Goal: Task Accomplishment & Management: Use online tool/utility

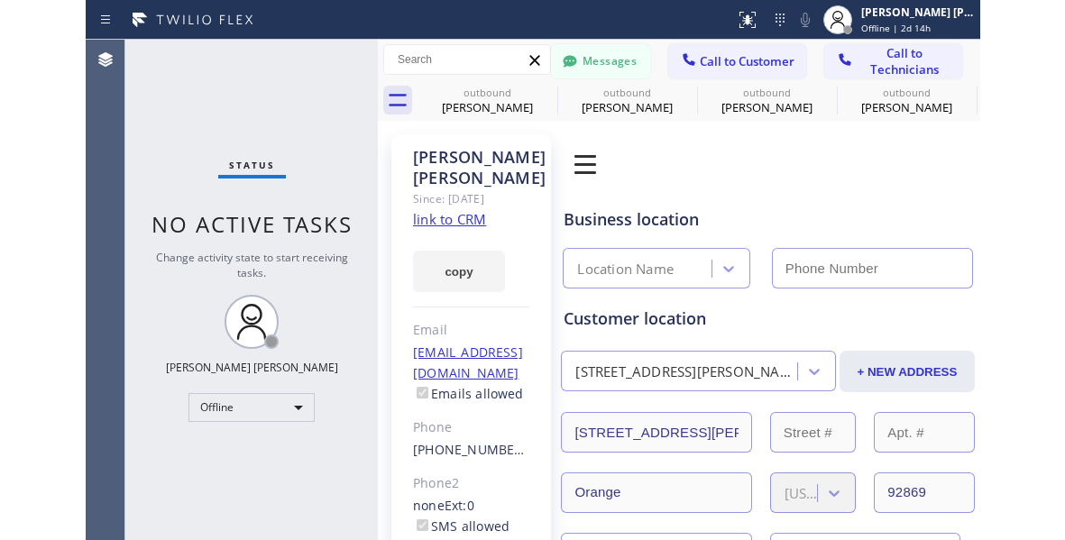
scroll to position [1012, 0]
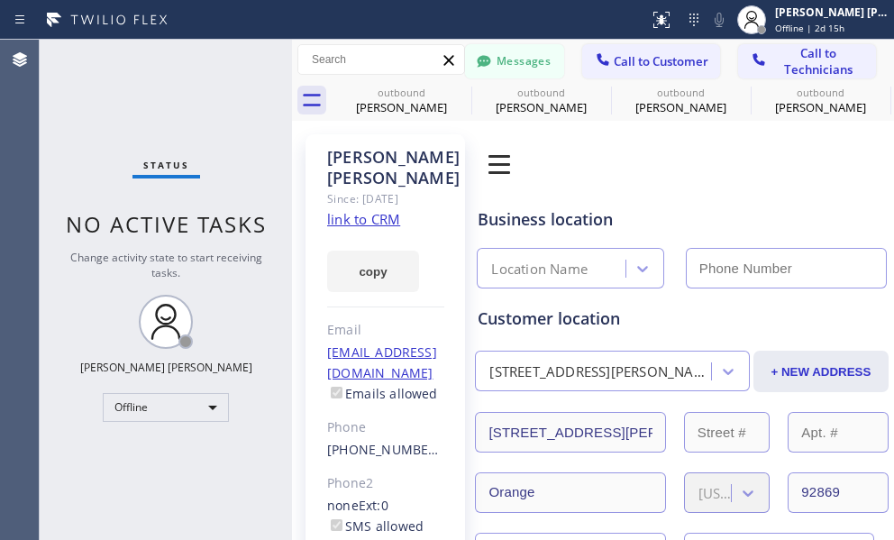
drag, startPoint x: 91, startPoint y: 462, endPoint x: 111, endPoint y: 364, distance: 99.4
click at [90, 461] on div "Status No active tasks Change activity state to start receiving tasks. [PERSON_…" at bounding box center [166, 290] width 252 height 500
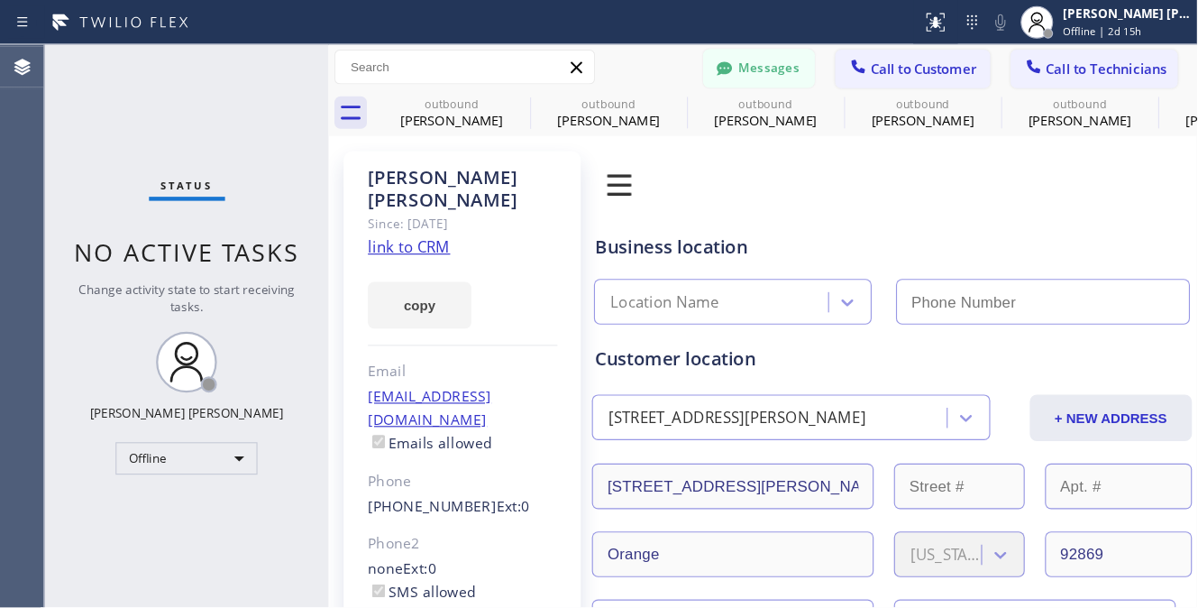
scroll to position [568, 0]
click at [223, 402] on div "Offline" at bounding box center [166, 407] width 126 height 29
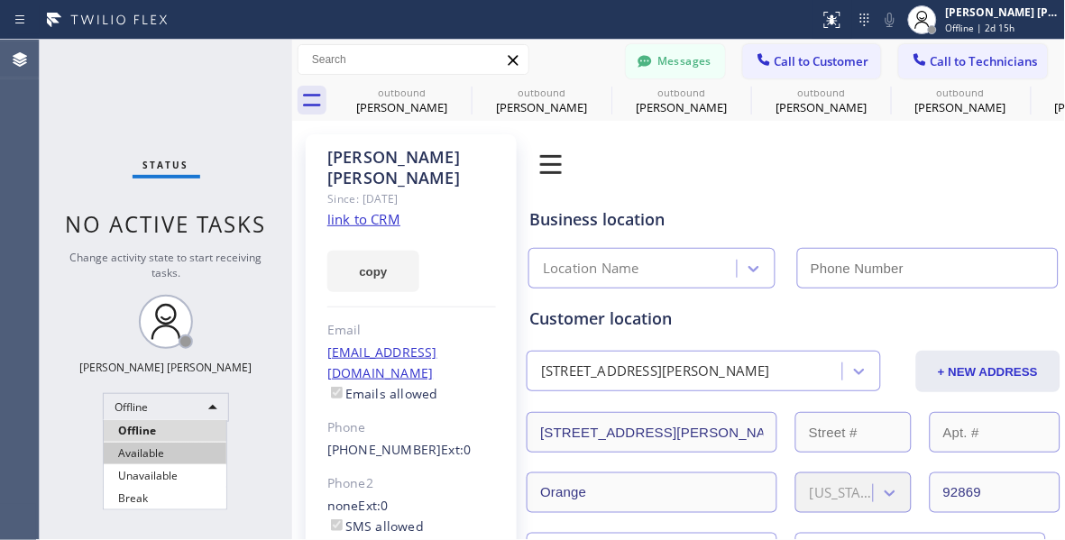
click at [183, 455] on li "Available" at bounding box center [165, 454] width 123 height 22
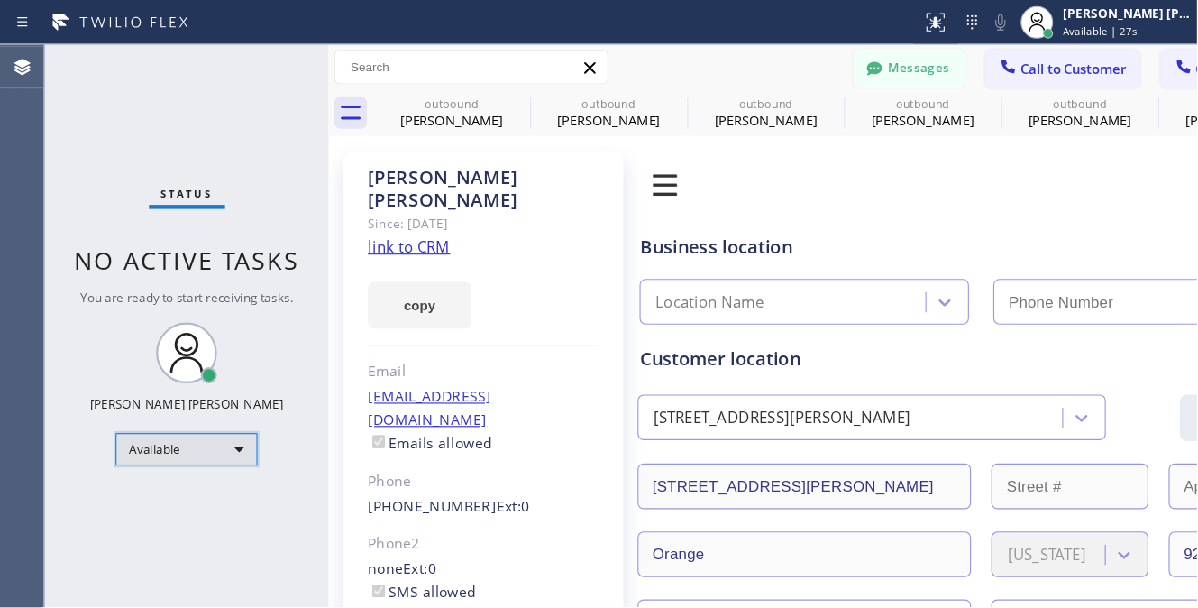
scroll to position [418, 0]
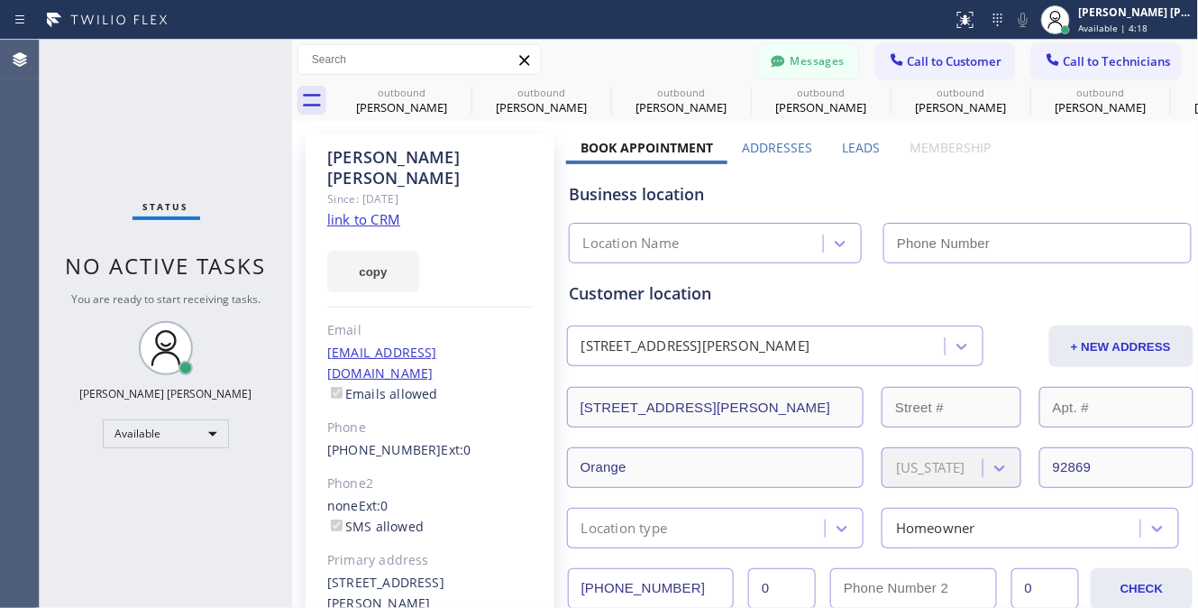
drag, startPoint x: 197, startPoint y: 517, endPoint x: 143, endPoint y: 126, distance: 394.0
click at [197, 516] on div "Status No active tasks You are ready to start receiving tasks. [PERSON_NAME] [P…" at bounding box center [166, 324] width 252 height 568
drag, startPoint x: 149, startPoint y: 124, endPoint x: 450, endPoint y: 62, distance: 307.3
click at [149, 124] on div "Status No active tasks You are ready to start receiving tasks. [PERSON_NAME] [P…" at bounding box center [166, 324] width 252 height 568
click at [938, 70] on button "Call to Customer" at bounding box center [945, 61] width 138 height 34
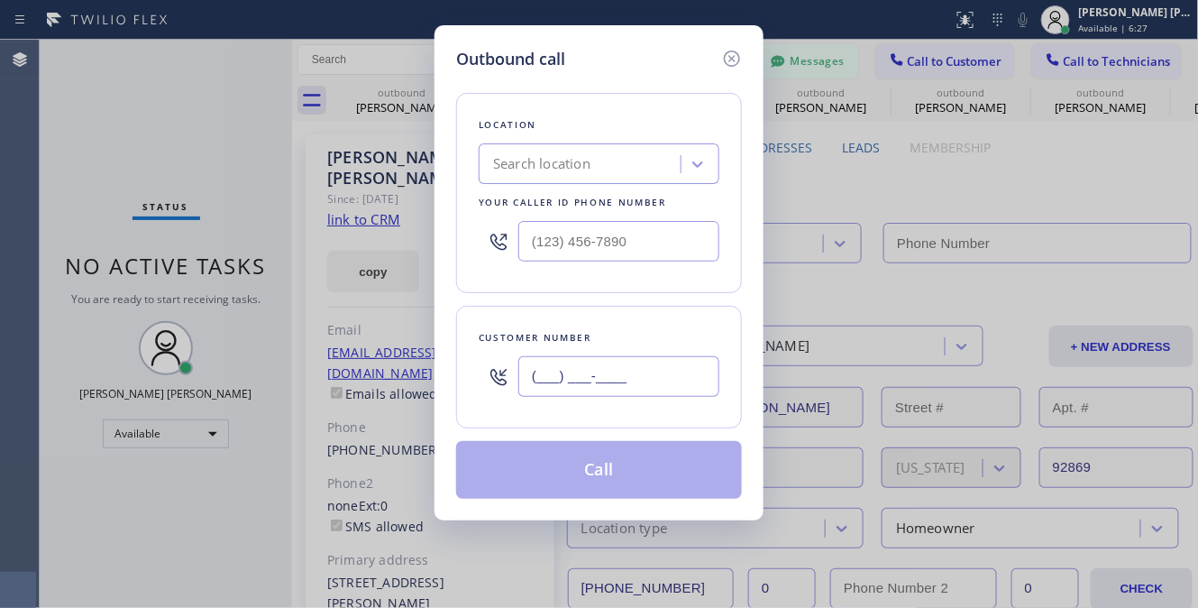
click at [566, 394] on input "(___) ___-____" at bounding box center [618, 376] width 201 height 41
paste input "714) 491-1263"
type input "[PHONE_NUMBER]"
drag, startPoint x: 60, startPoint y: 169, endPoint x: 178, endPoint y: 140, distance: 120.9
click at [60, 169] on div "Outbound call Location Search location Your caller id phone number Customer num…" at bounding box center [599, 304] width 1198 height 608
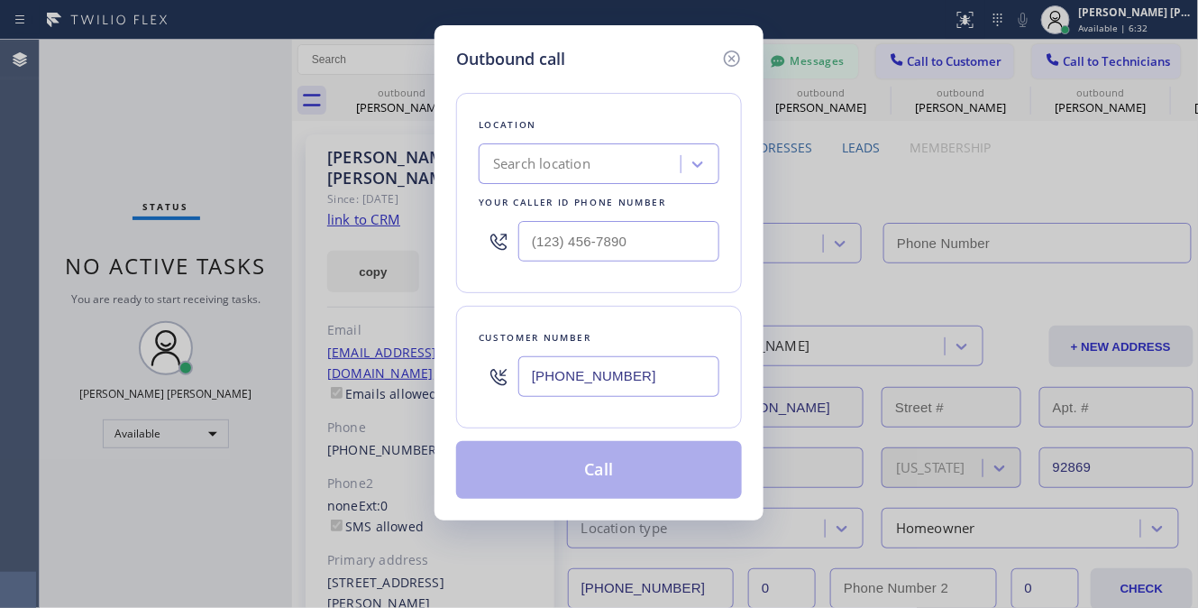
click at [572, 169] on div "Search location" at bounding box center [541, 164] width 97 height 21
paste input "[MEDICAL_DATA] Electrical [GEOGRAPHIC_DATA]"
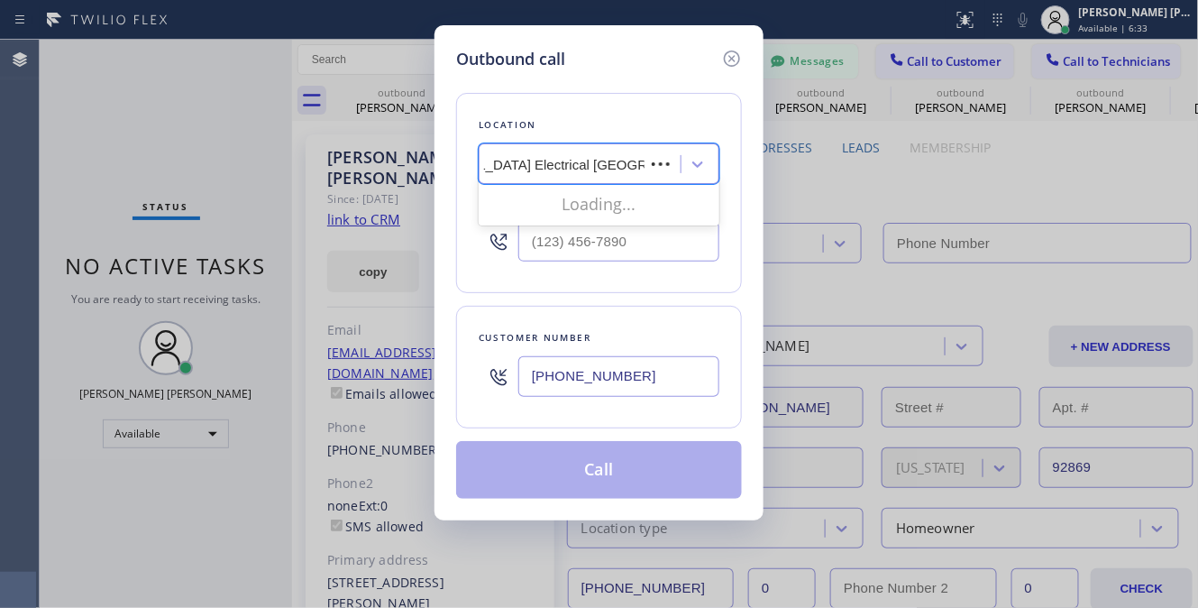
scroll to position [0, 45]
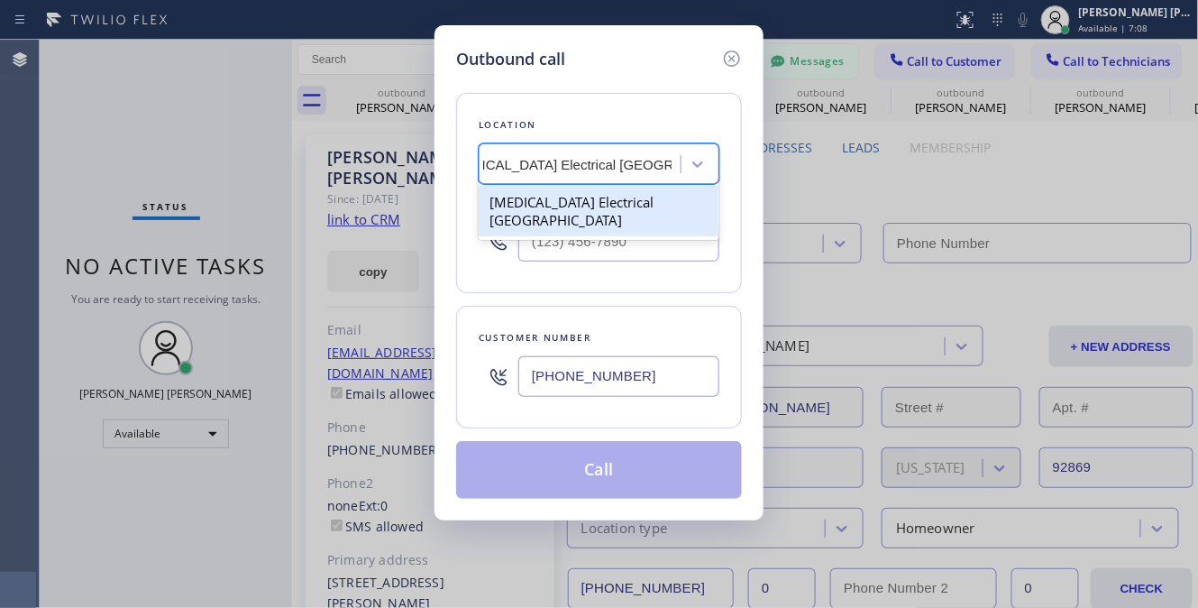
type input "[MEDICAL_DATA] Electrical [GEOGRAPHIC_DATA]"
click at [647, 416] on div "Customer number [PHONE_NUMBER]" at bounding box center [599, 367] width 286 height 123
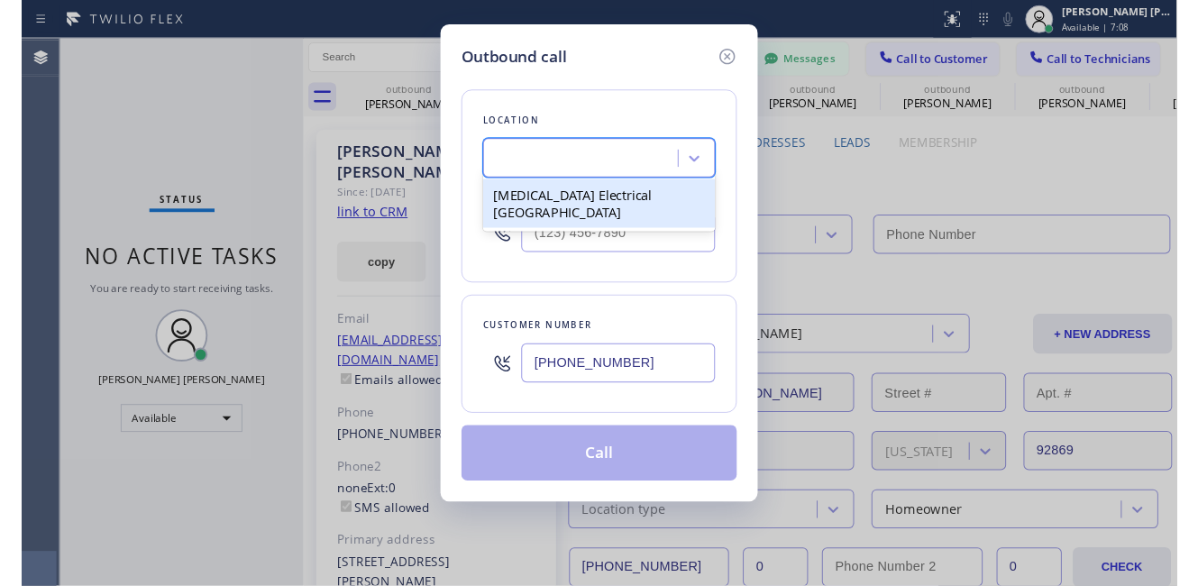
scroll to position [0, 0]
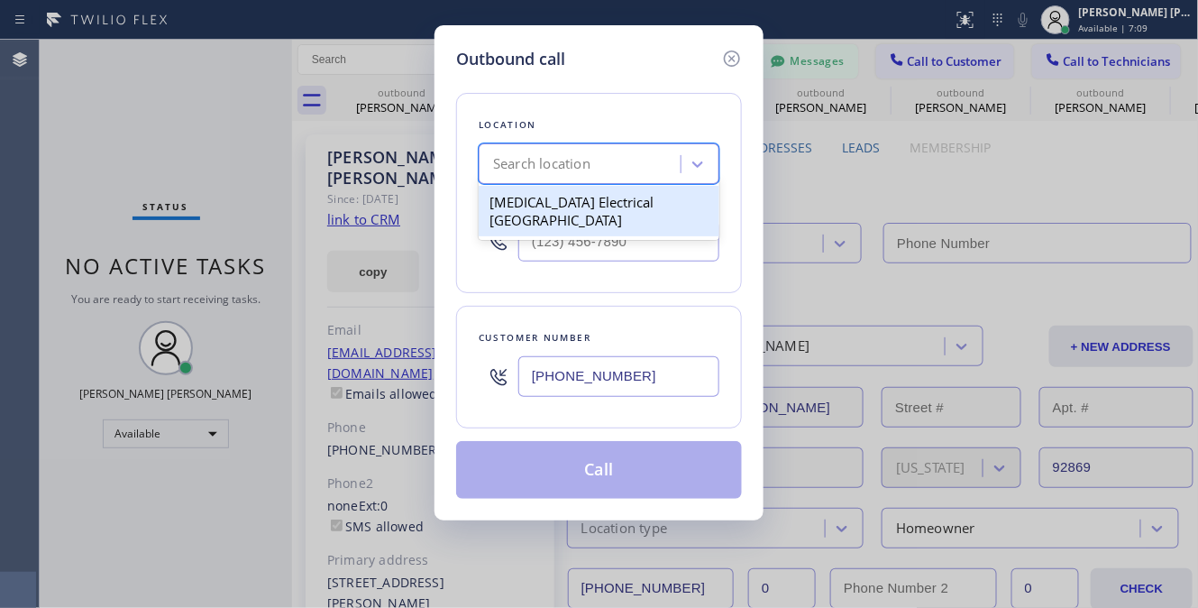
click at [628, 161] on div "Search location" at bounding box center [582, 165] width 197 height 32
click at [610, 206] on div "[MEDICAL_DATA] Electrical [GEOGRAPHIC_DATA]" at bounding box center [599, 211] width 241 height 50
type input "[PHONE_NUMBER]"
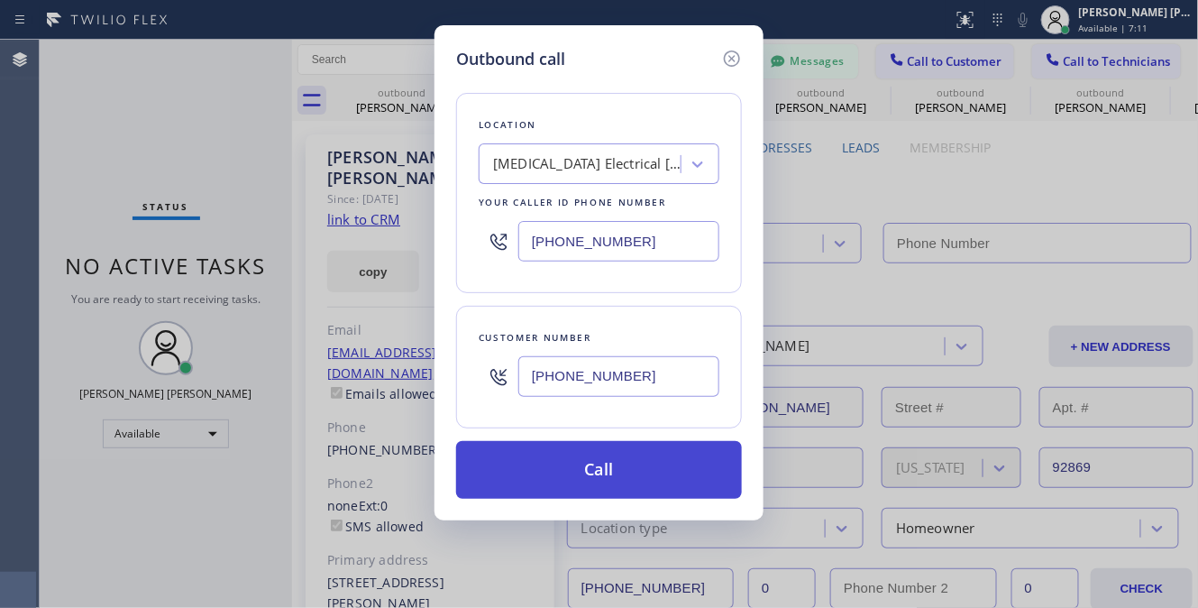
click at [616, 477] on button "Call" at bounding box center [599, 470] width 286 height 58
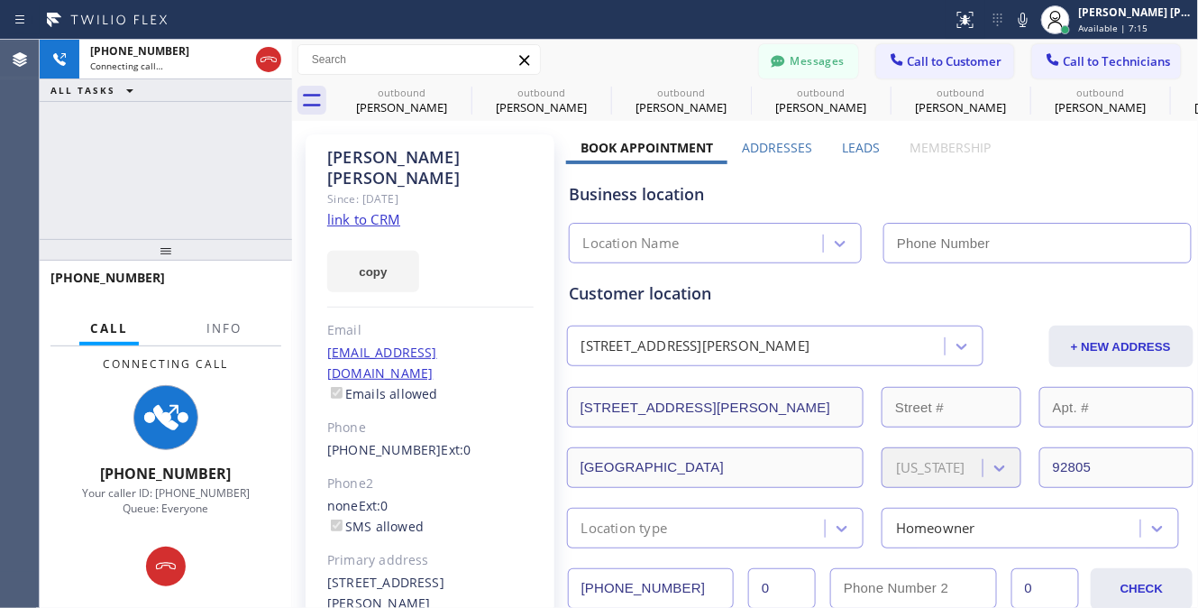
type input "[PHONE_NUMBER]"
click at [316, 574] on div "[PERSON_NAME] Since: [DATE] link to CRM copy Email [EMAIL_ADDRESS][DOMAIN_NAME]…" at bounding box center [430, 423] width 249 height 578
click at [159, 564] on icon at bounding box center [166, 566] width 22 height 22
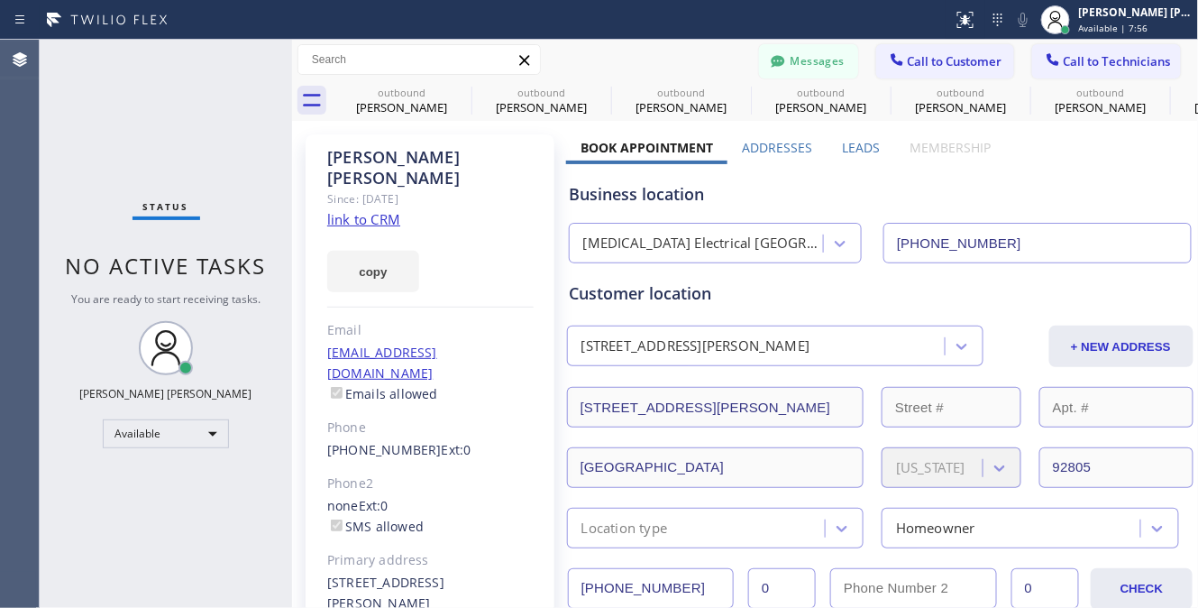
click at [172, 529] on div "Status No active tasks You are ready to start receiving tasks. [PERSON_NAME] [P…" at bounding box center [166, 324] width 252 height 568
click at [202, 439] on div "Available" at bounding box center [166, 433] width 126 height 29
click at [224, 118] on div at bounding box center [599, 304] width 1198 height 608
click at [218, 429] on div "Available" at bounding box center [166, 433] width 126 height 29
click at [163, 498] on li "Unavailable" at bounding box center [165, 503] width 123 height 22
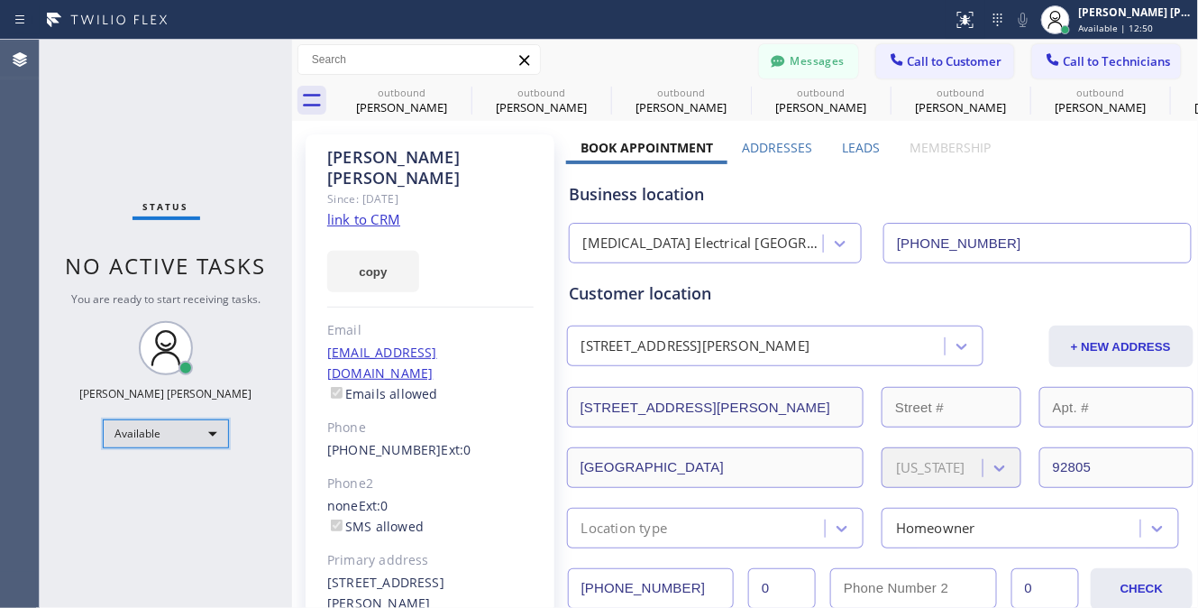
click at [185, 434] on div "Available" at bounding box center [166, 433] width 126 height 29
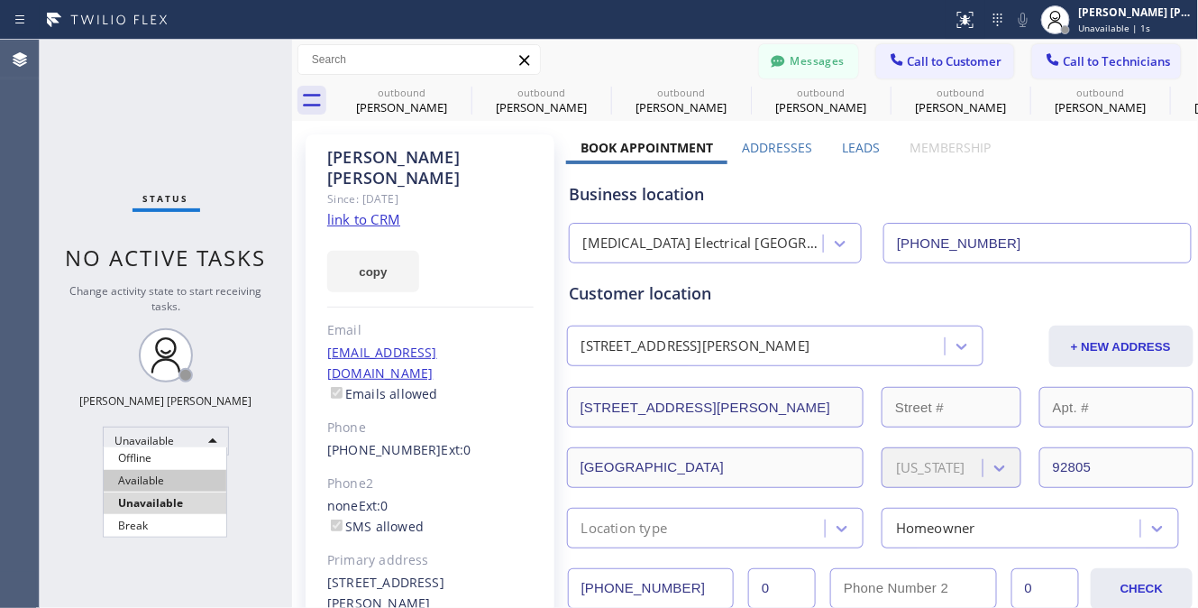
click at [166, 484] on li "Available" at bounding box center [165, 481] width 123 height 22
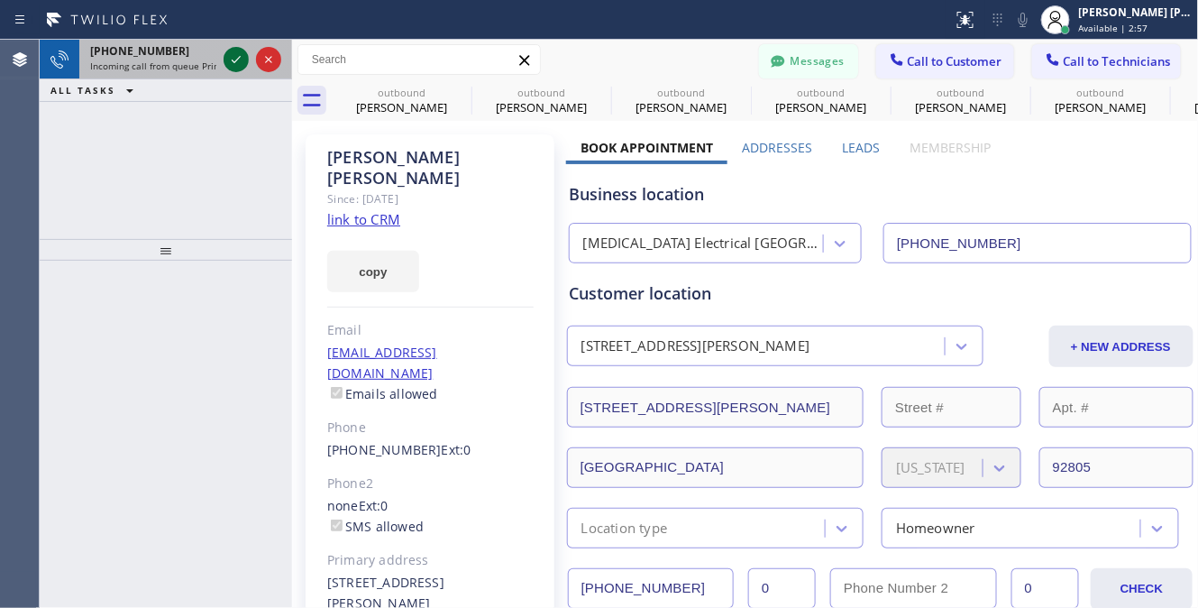
click at [225, 56] on icon at bounding box center [236, 60] width 22 height 22
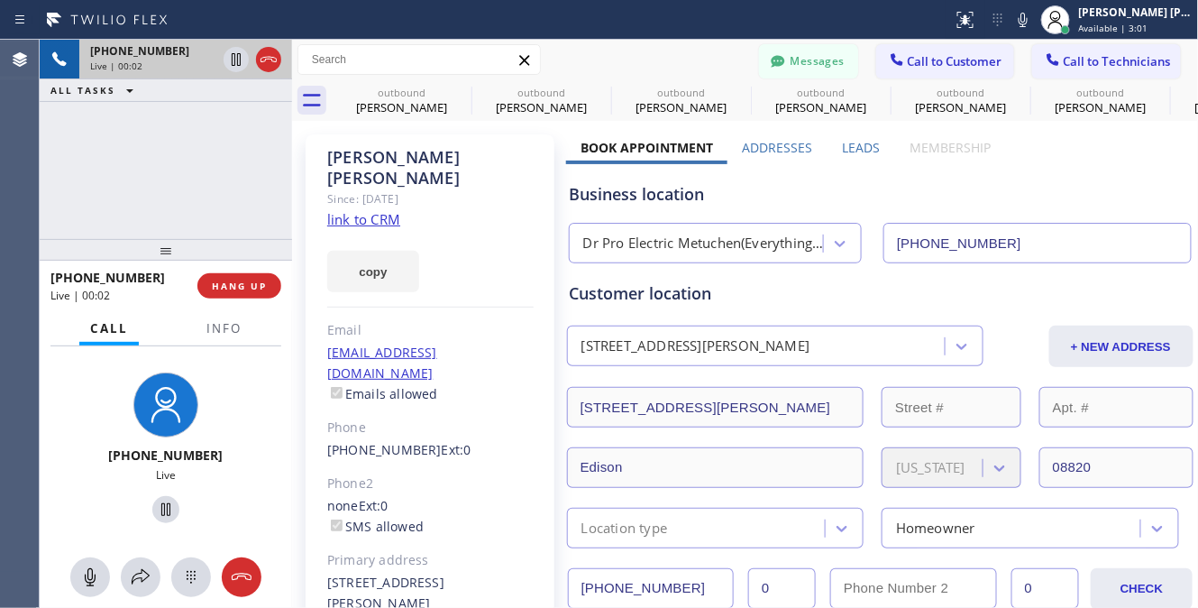
type input "[PHONE_NUMBER]"
click at [380, 210] on link "link to CRM" at bounding box center [363, 219] width 73 height 18
click at [77, 140] on div "[PHONE_NUMBER] Live | 00:09 ALL TASKS ALL TASKS ACTIVE TASKS TASKS IN WRAP UP" at bounding box center [166, 139] width 252 height 199
drag, startPoint x: 293, startPoint y: 461, endPoint x: 278, endPoint y: 342, distance: 120.0
click at [292, 461] on div at bounding box center [292, 324] width 0 height 568
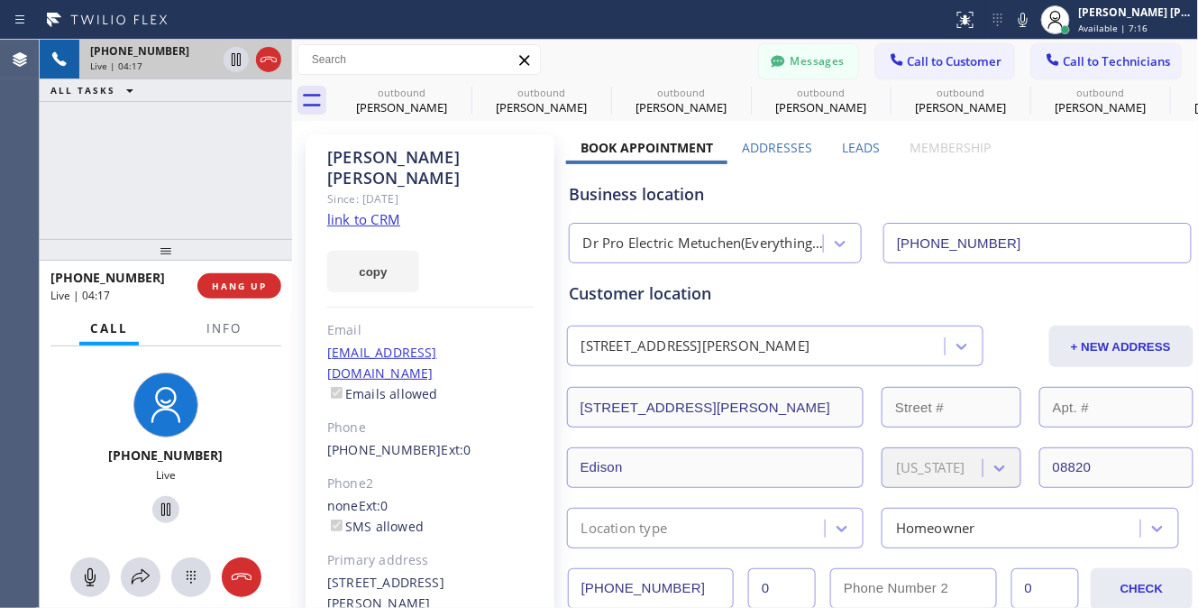
click at [155, 142] on div "[PHONE_NUMBER] Live | 04:17 ALL TASKS ALL TASKS ACTIVE TASKS TASKS IN WRAP UP" at bounding box center [166, 139] width 252 height 199
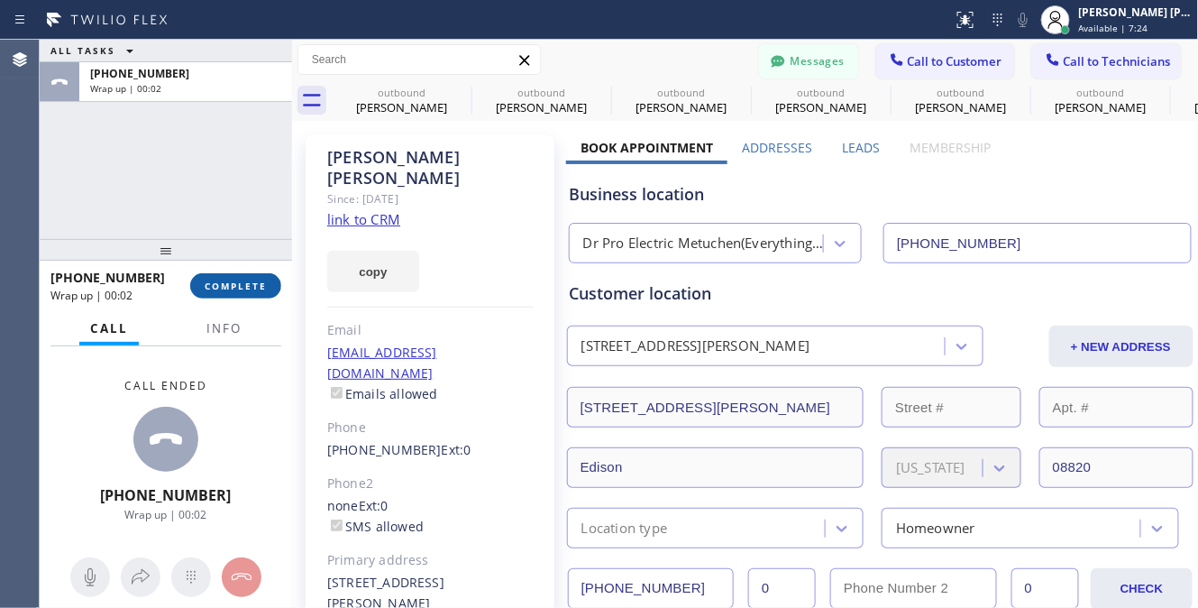
click at [229, 282] on span "COMPLETE" at bounding box center [236, 285] width 62 height 13
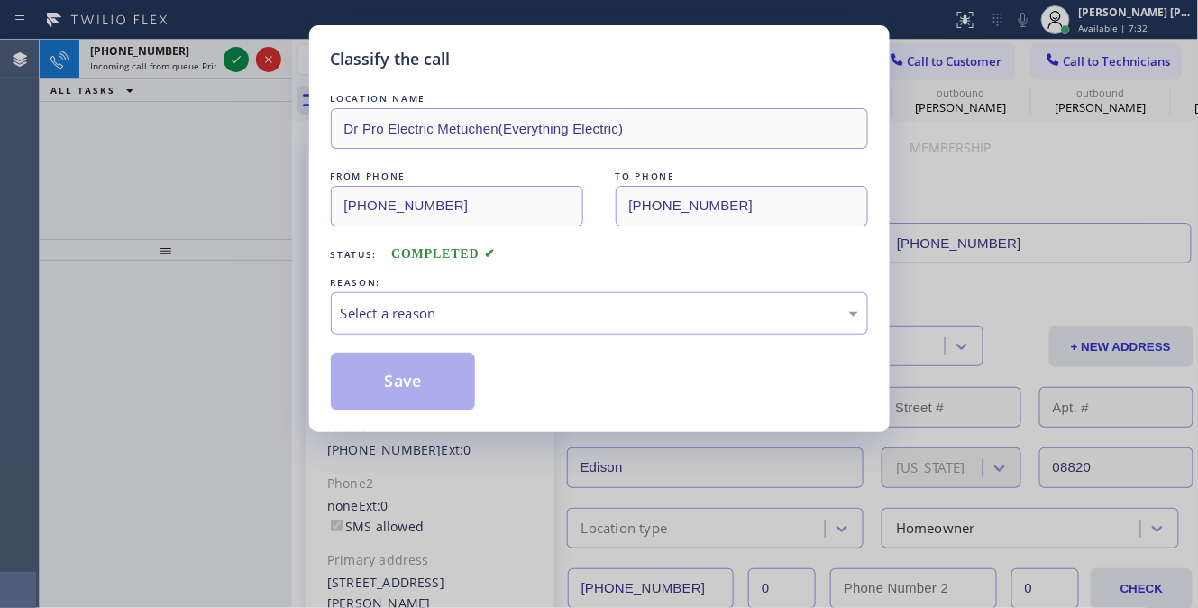
drag, startPoint x: 153, startPoint y: 454, endPoint x: 150, endPoint y: 428, distance: 26.4
click at [153, 454] on div "Classify the call LOCATION NAME Dr Pro Electric Metuchen(Everything Electric) F…" at bounding box center [599, 304] width 1198 height 608
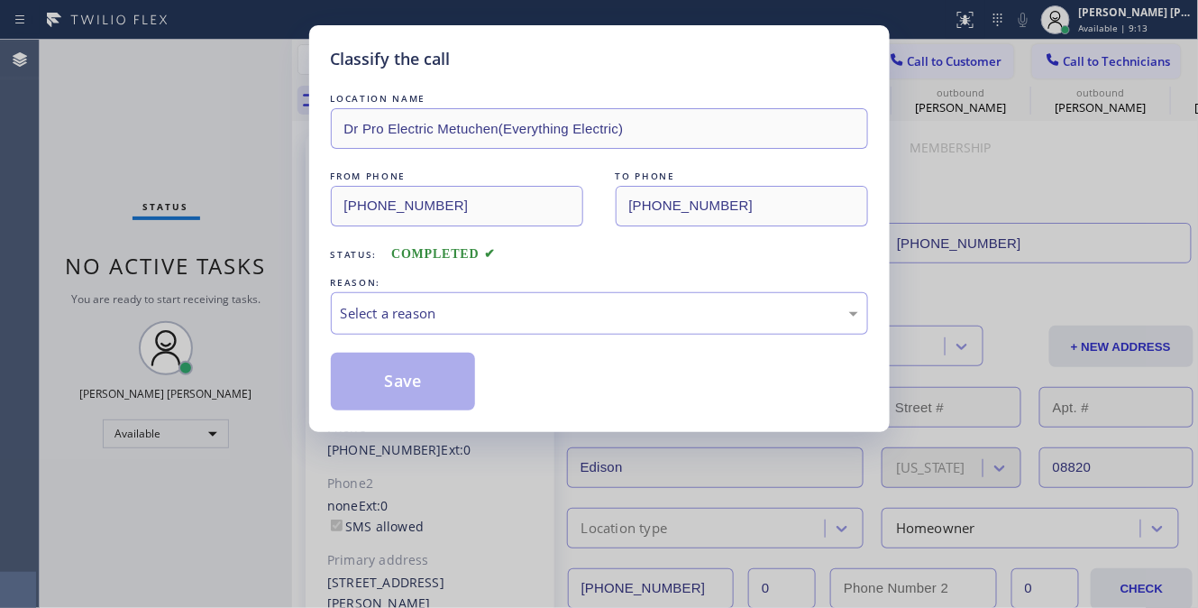
drag, startPoint x: 164, startPoint y: 560, endPoint x: 114, endPoint y: 87, distance: 475.9
click at [164, 554] on div "Classify the call LOCATION NAME Dr Pro Electric Metuchen(Everything Electric) F…" at bounding box center [599, 304] width 1198 height 608
click at [475, 307] on div "Select a reason" at bounding box center [599, 313] width 517 height 21
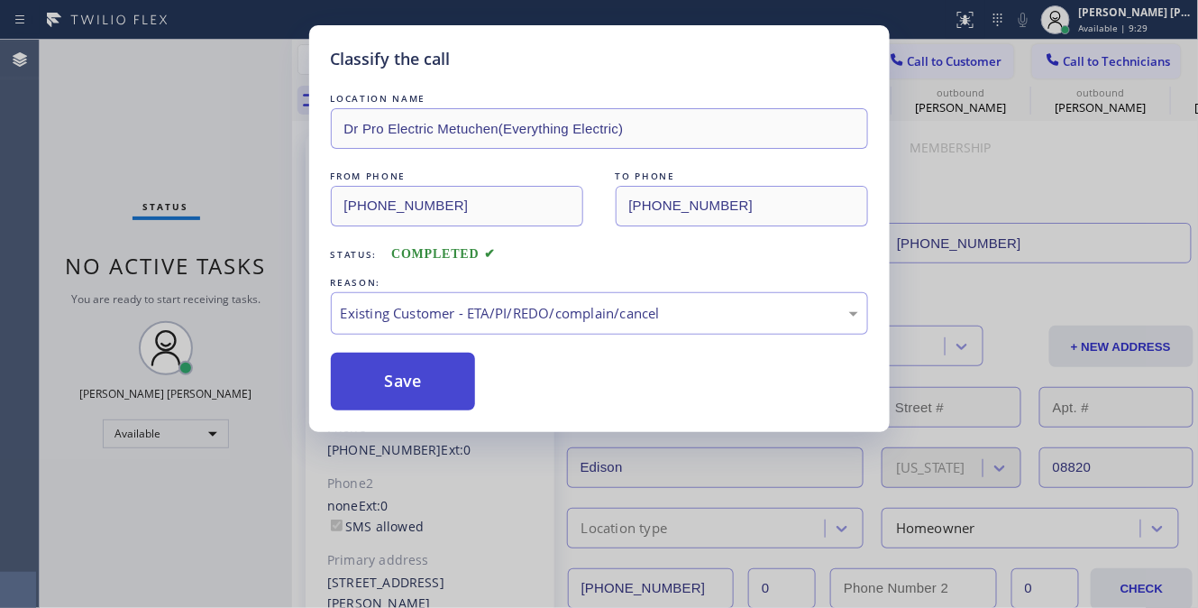
click at [409, 385] on button "Save" at bounding box center [403, 381] width 145 height 58
click at [408, 384] on button "Save" at bounding box center [403, 381] width 145 height 58
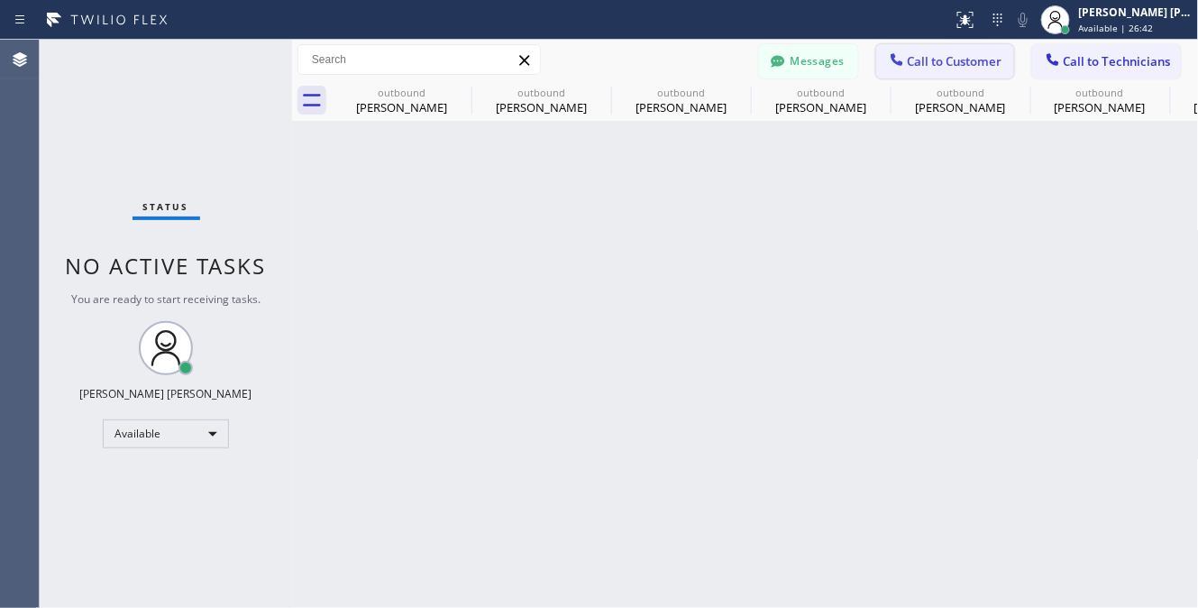
click at [959, 53] on span "Call to Customer" at bounding box center [955, 61] width 95 height 16
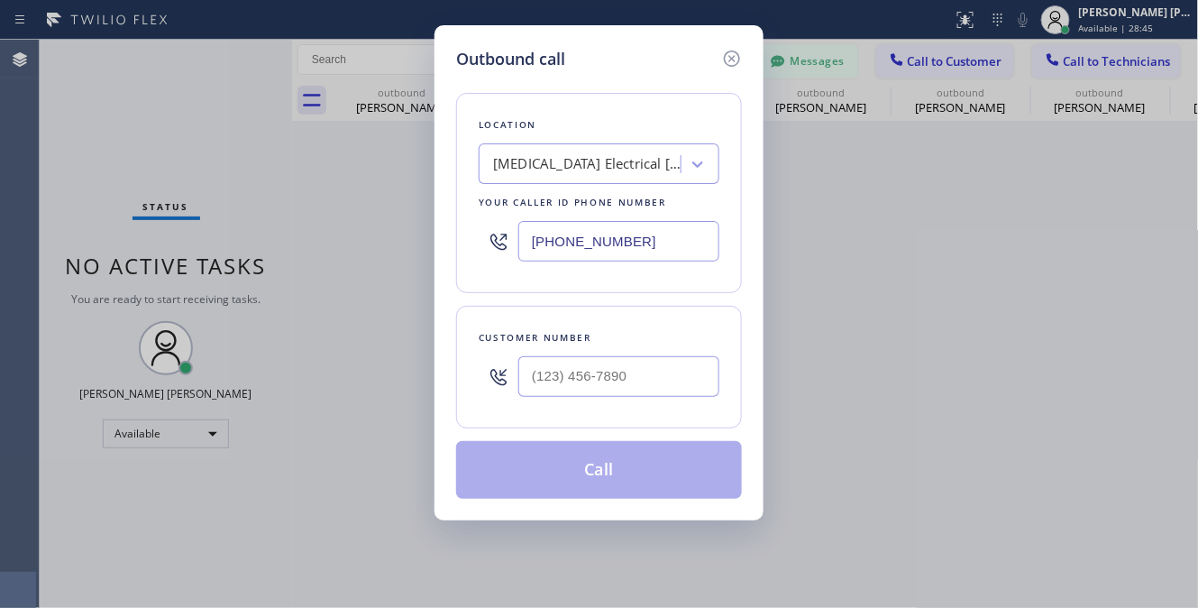
click at [829, 282] on div "Outbound call Location [MEDICAL_DATA] Electrical [GEOGRAPHIC_DATA] Your caller …" at bounding box center [599, 304] width 1198 height 608
click at [726, 55] on icon at bounding box center [732, 58] width 16 height 16
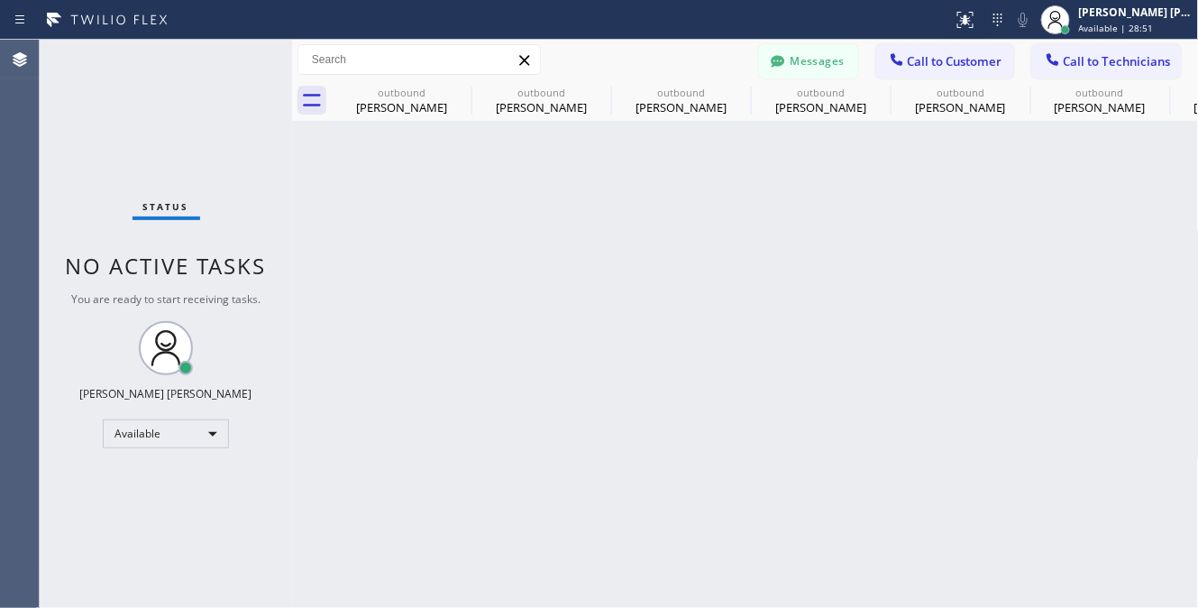
drag, startPoint x: 668, startPoint y: 465, endPoint x: 500, endPoint y: 359, distance: 198.6
click at [668, 465] on div "Back to Dashboard Change Sender ID Customers Technicians PY [PERSON_NAME] [DATE…" at bounding box center [745, 324] width 907 height 568
click at [986, 24] on div at bounding box center [997, 20] width 25 height 22
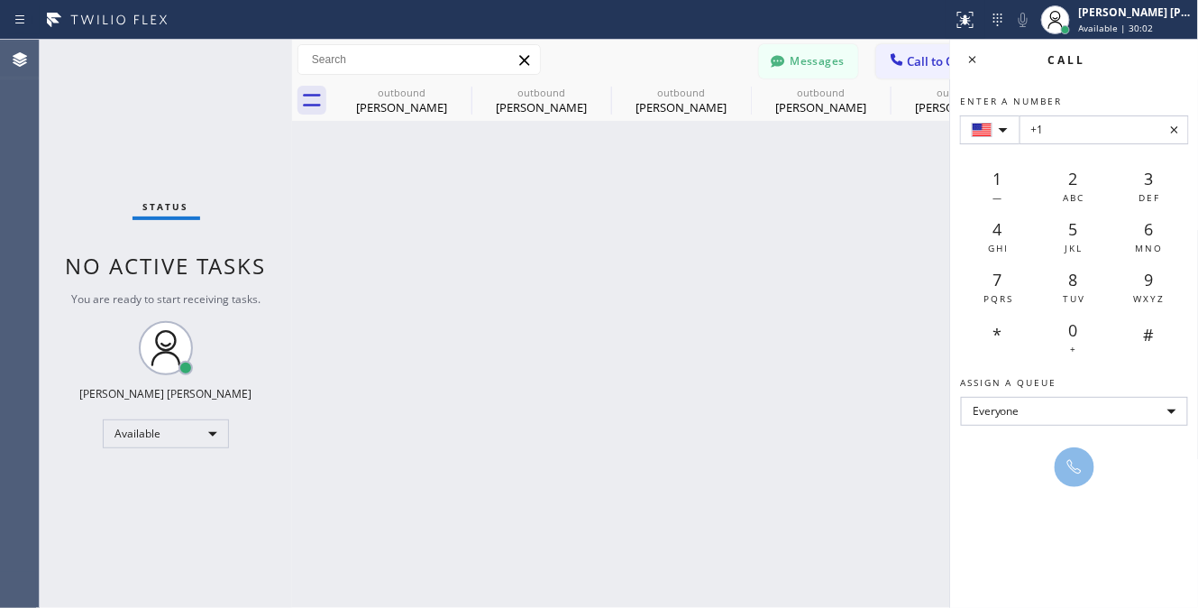
click at [1137, 134] on icon at bounding box center [1175, 130] width 22 height 22
drag, startPoint x: 973, startPoint y: 62, endPoint x: 753, endPoint y: 5, distance: 227.4
click at [972, 62] on icon at bounding box center [973, 60] width 22 height 22
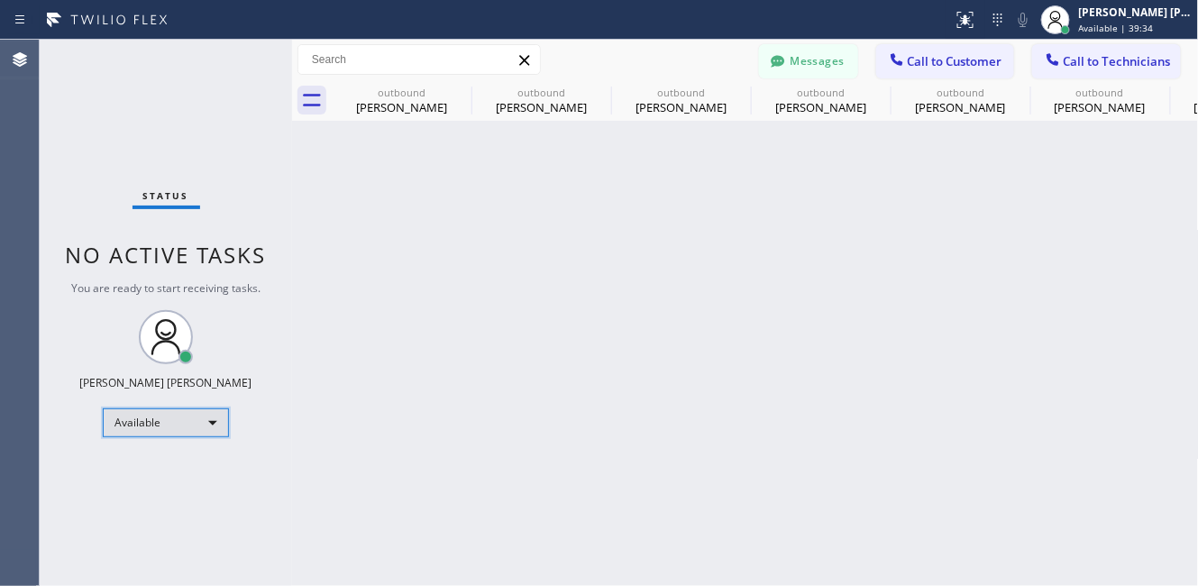
click at [196, 423] on div "Available" at bounding box center [166, 422] width 126 height 29
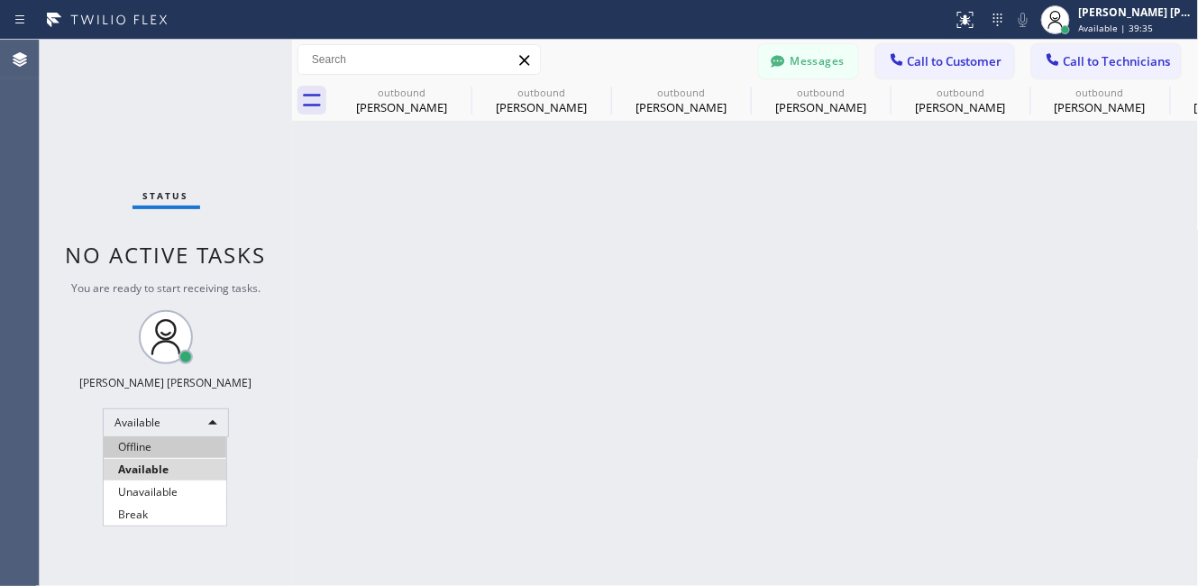
click at [180, 444] on li "Offline" at bounding box center [165, 447] width 123 height 22
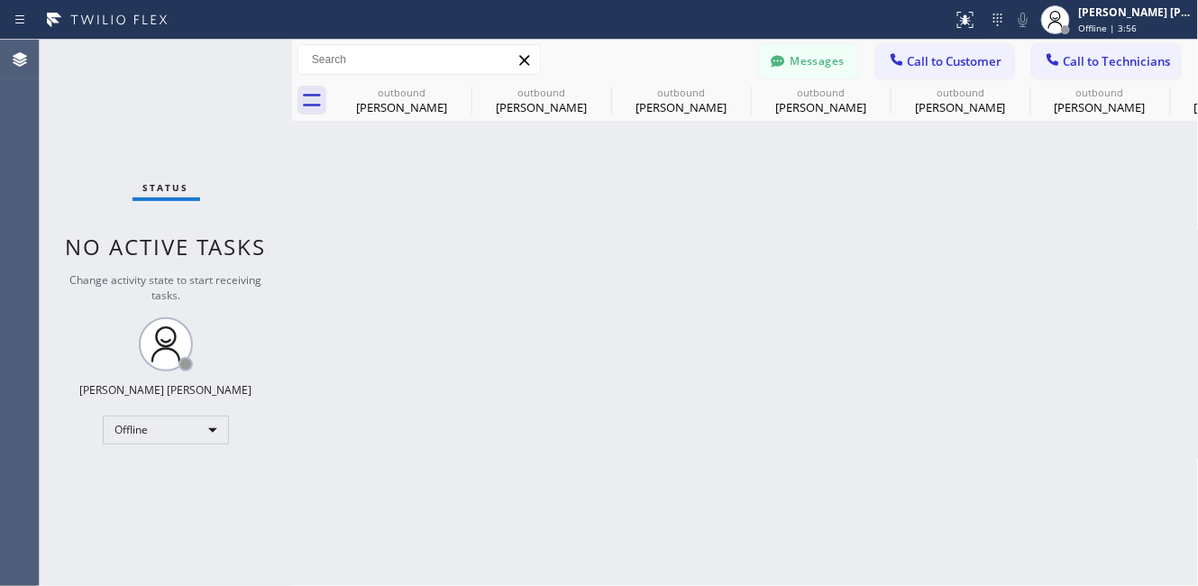
click at [169, 357] on icon at bounding box center [165, 344] width 43 height 43
click at [177, 423] on div "Offline" at bounding box center [166, 430] width 126 height 29
drag, startPoint x: 198, startPoint y: 473, endPoint x: 96, endPoint y: 299, distance: 202.1
click at [197, 477] on li "Available" at bounding box center [165, 477] width 123 height 22
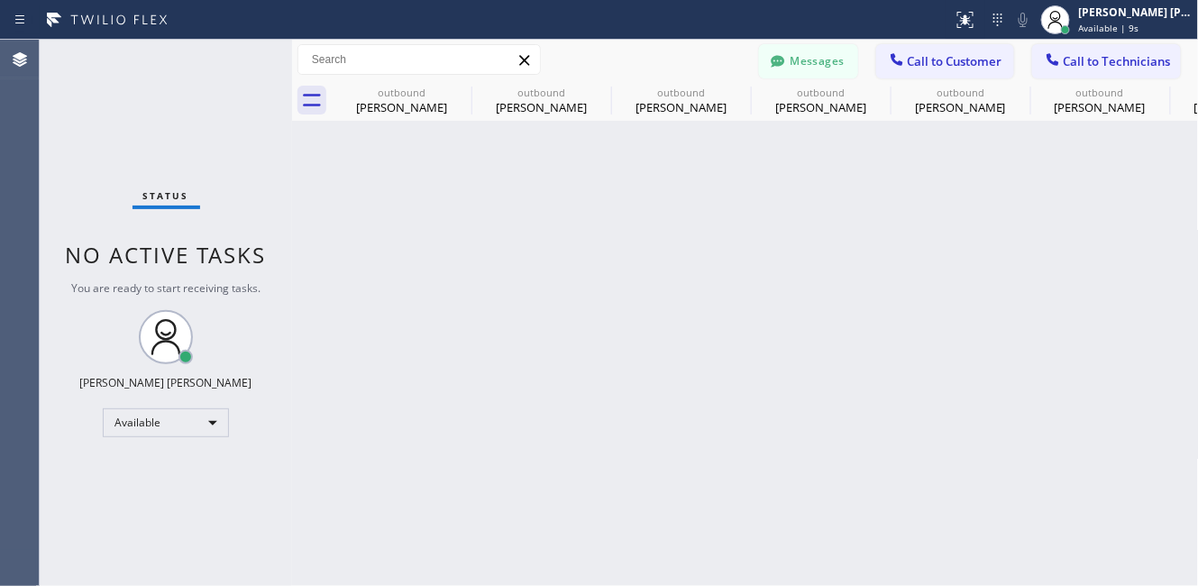
drag, startPoint x: 706, startPoint y: 516, endPoint x: 244, endPoint y: 100, distance: 621.1
click at [706, 516] on div "Back to Dashboard Change Sender ID Customers Technicians PY [PERSON_NAME] [DATE…" at bounding box center [745, 313] width 907 height 546
